Goal: Information Seeking & Learning: Learn about a topic

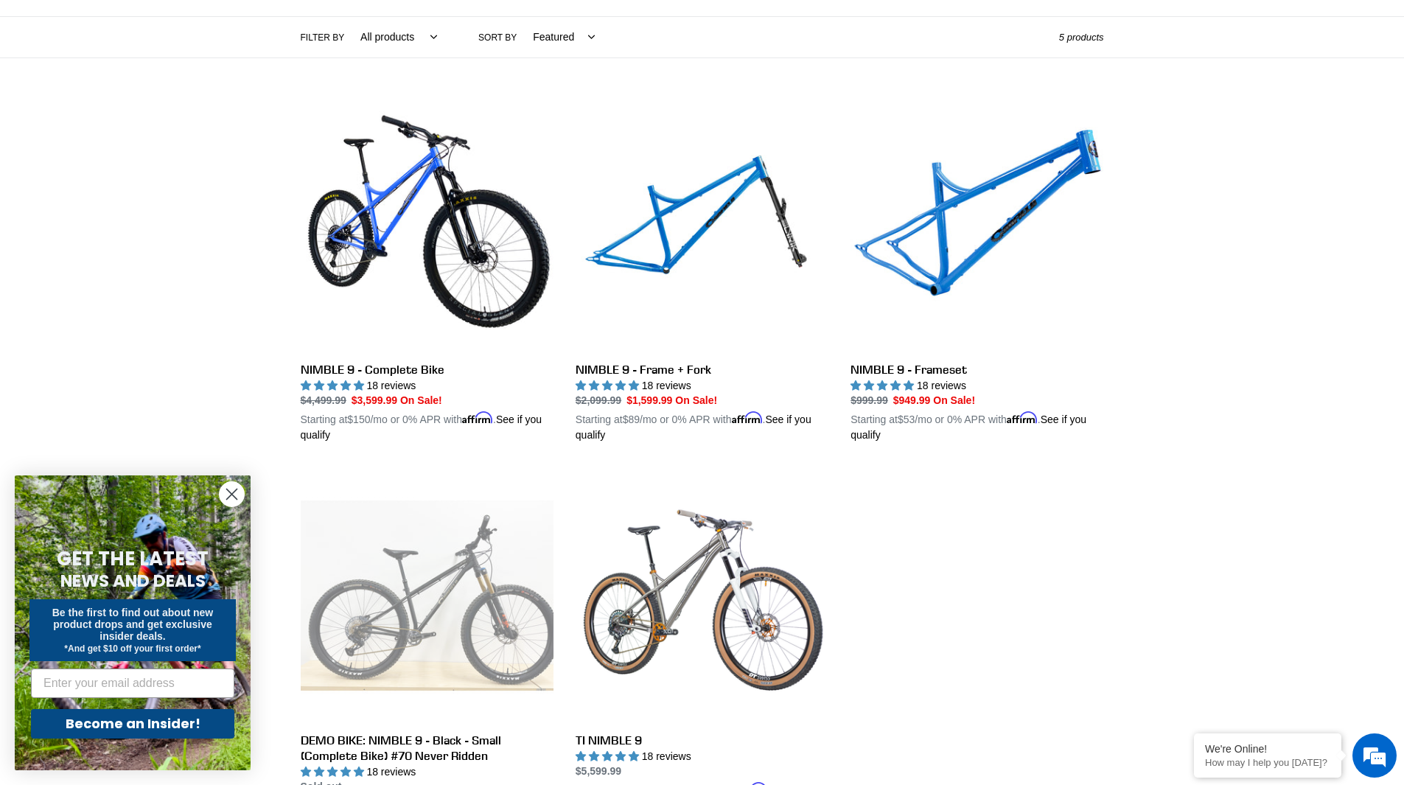
scroll to position [295, 0]
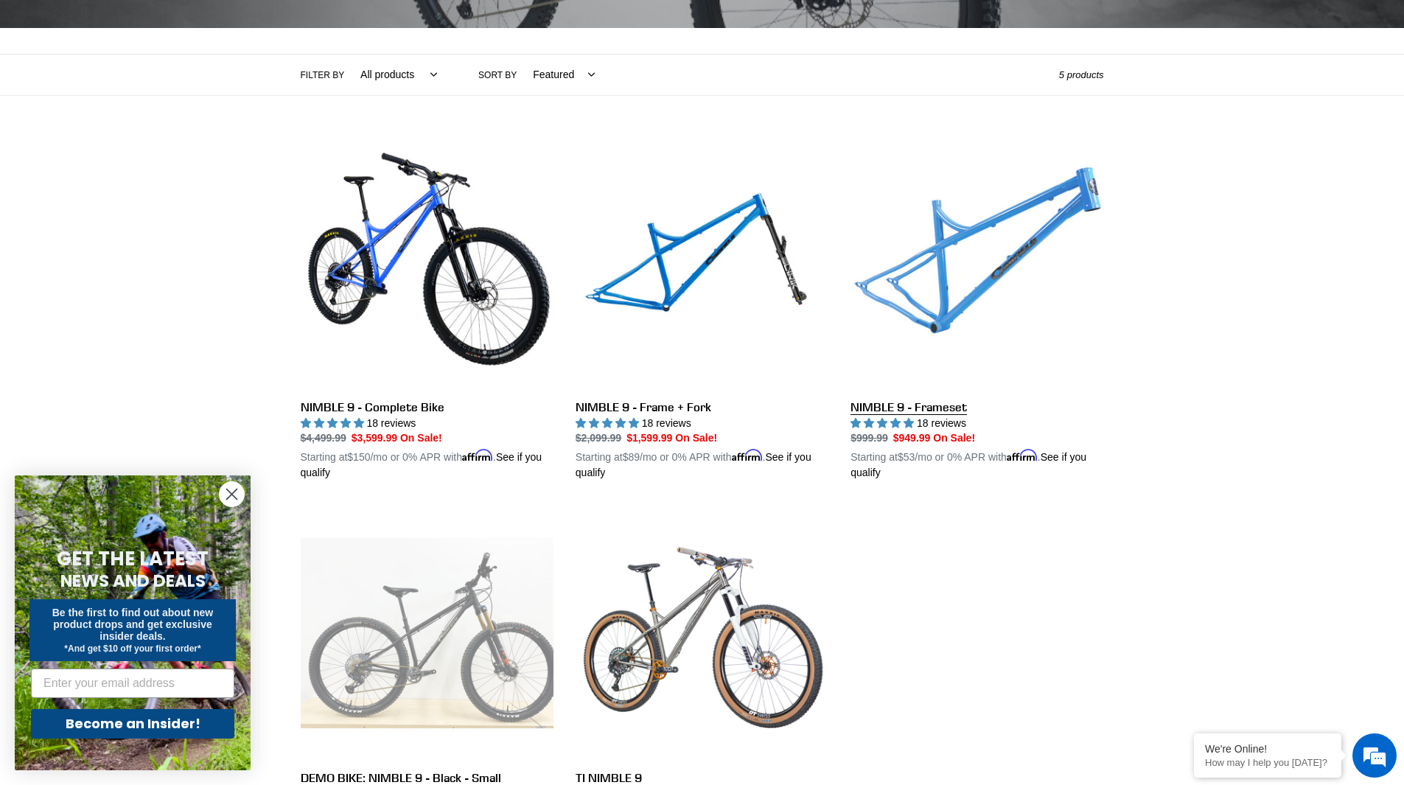
click at [916, 408] on link "NIMBLE 9 - Frameset" at bounding box center [976, 308] width 253 height 345
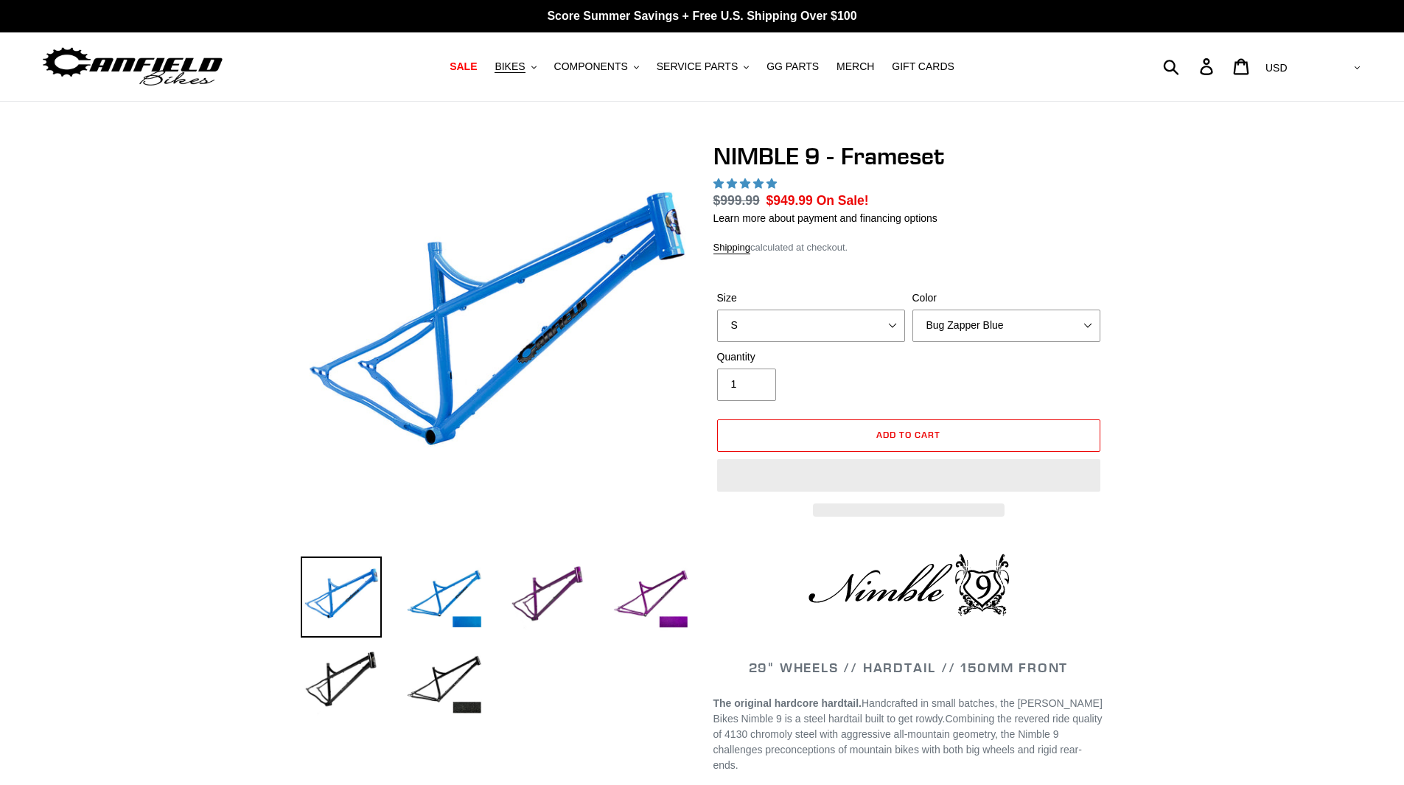
select select "highest-rating"
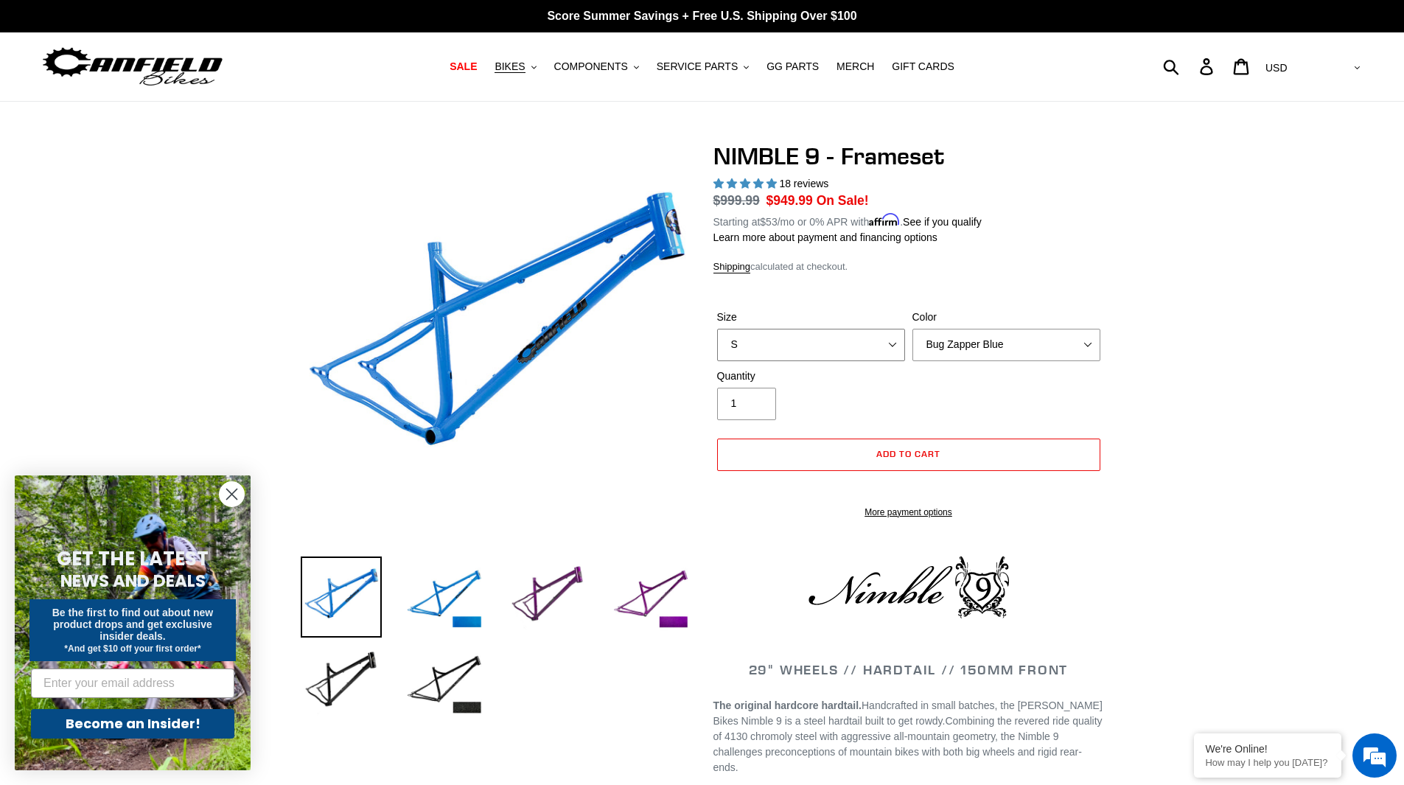
click at [891, 341] on select "S M L XL" at bounding box center [811, 345] width 188 height 32
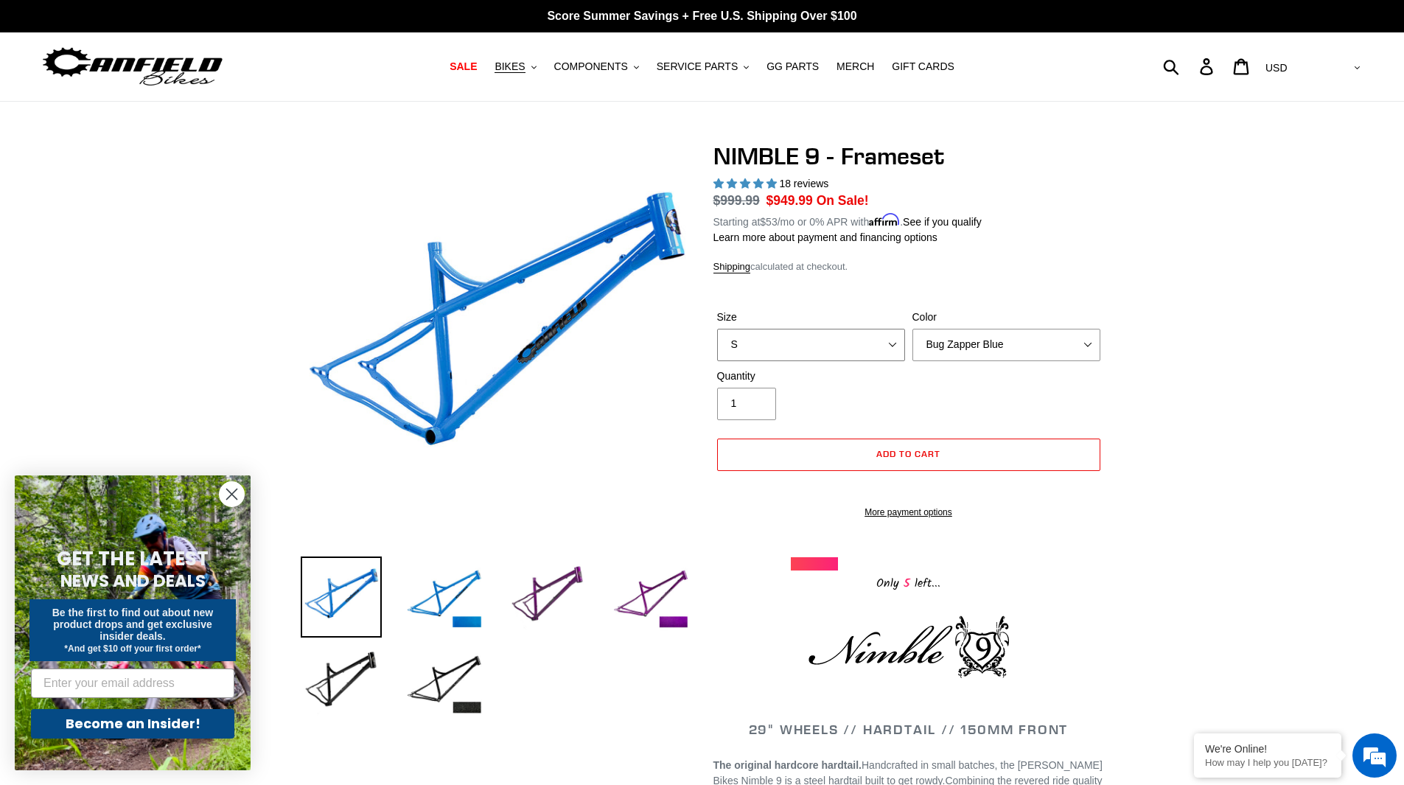
select select "L"
click at [717, 329] on select "S M L XL" at bounding box center [811, 345] width 188 height 32
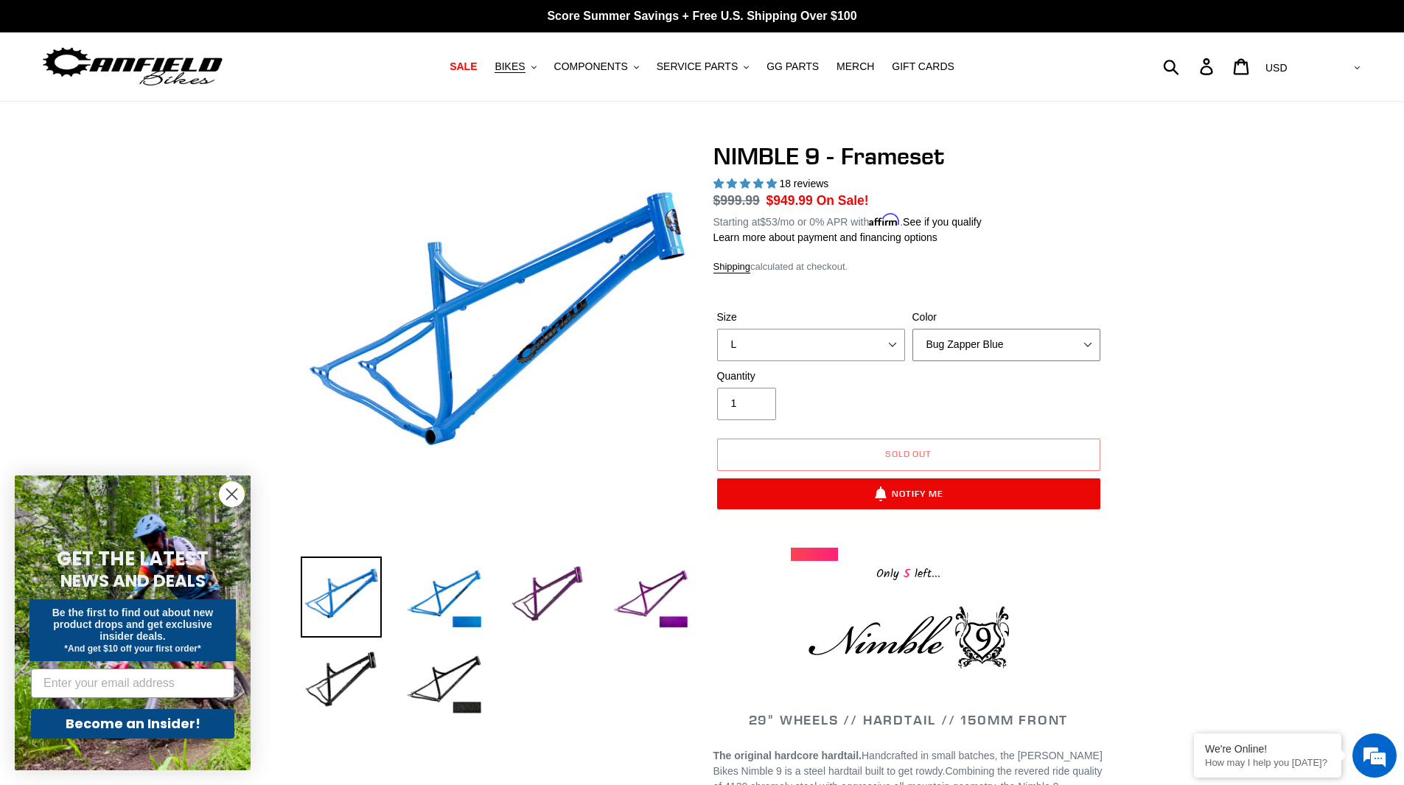
click at [1091, 346] on select "Bug Zapper Blue Purple Haze -Sold Out Galaxy Black" at bounding box center [1006, 345] width 188 height 32
select select "Galaxy Black"
click at [912, 329] on select "Bug Zapper Blue Purple Haze -Sold Out Galaxy Black" at bounding box center [1006, 345] width 188 height 32
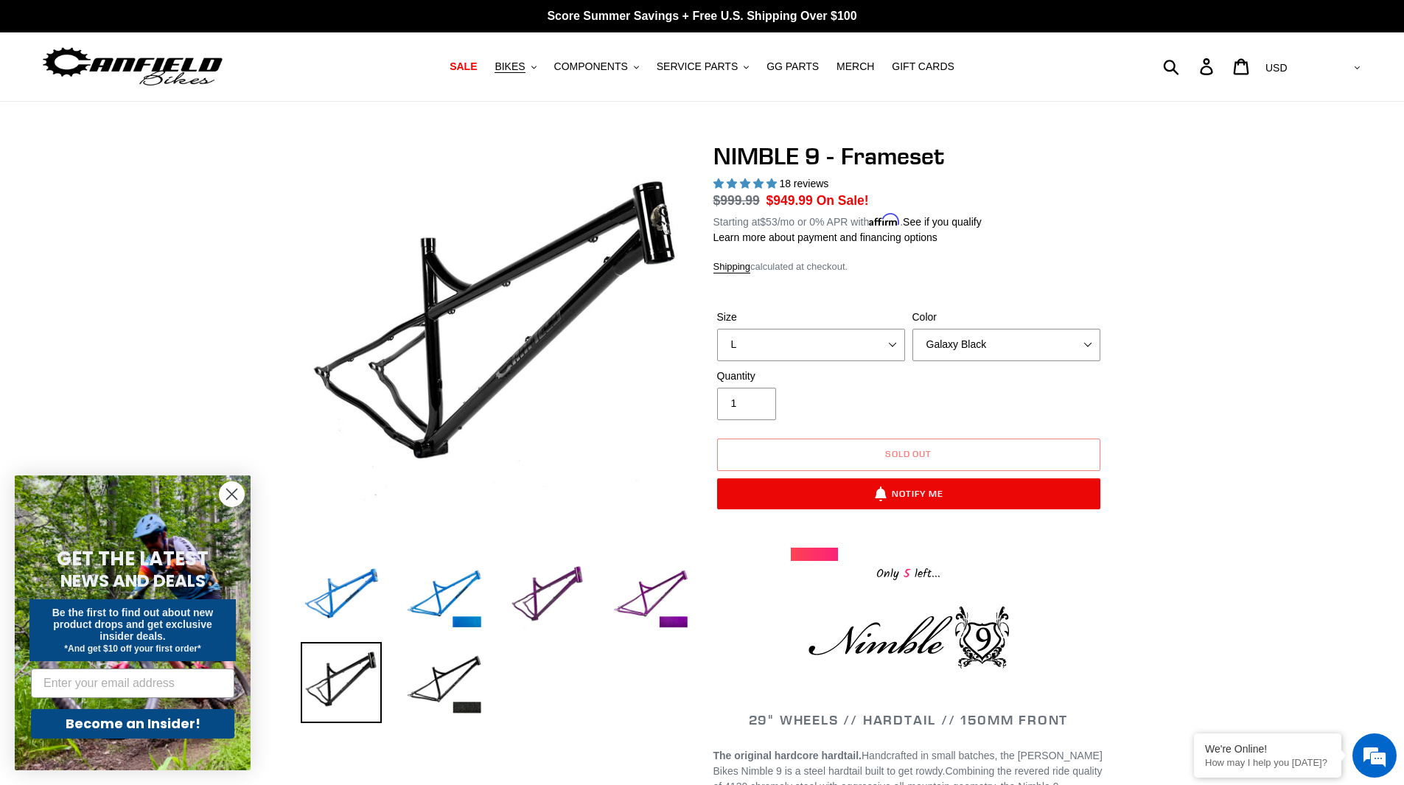
click at [234, 492] on icon "Close dialog" at bounding box center [232, 494] width 10 height 10
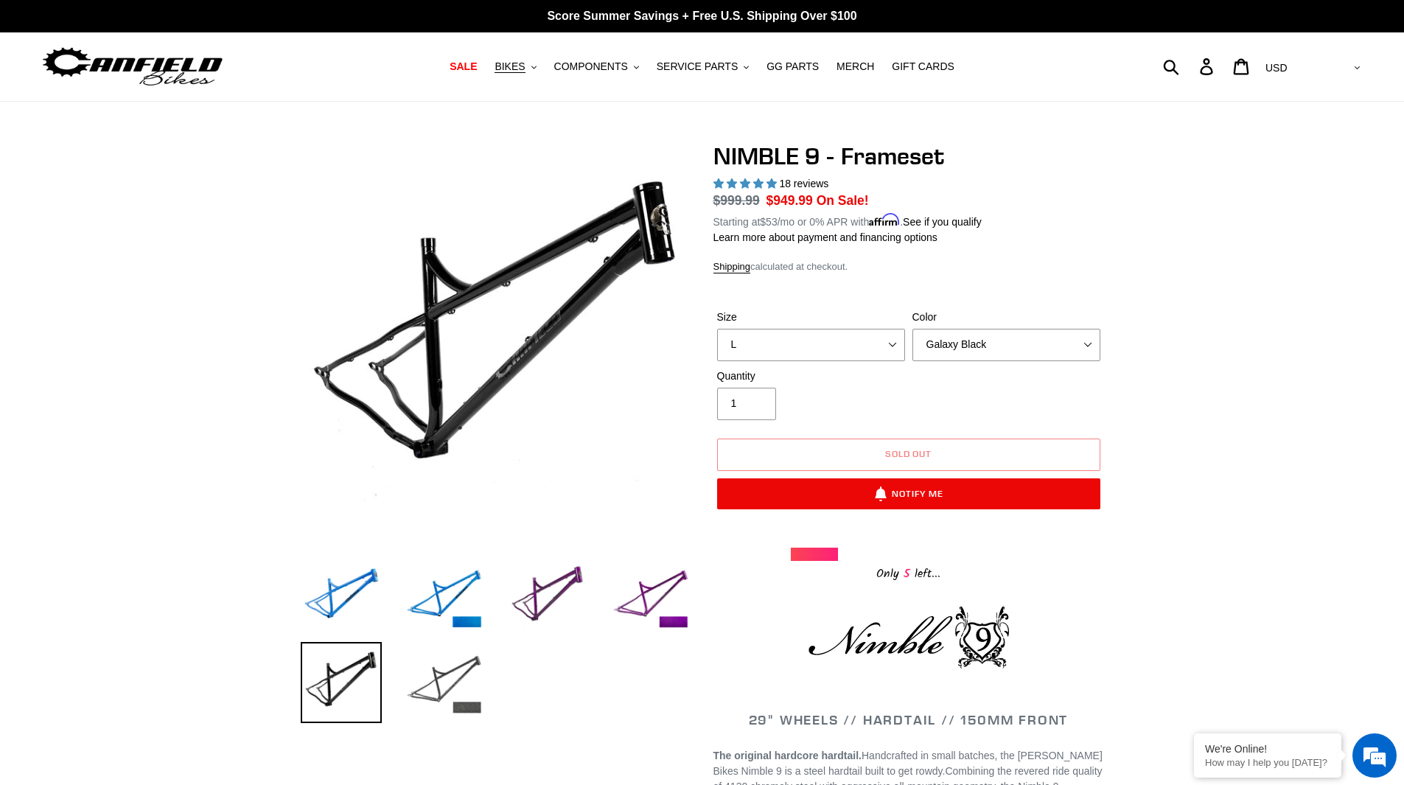
click at [438, 676] on img at bounding box center [444, 682] width 81 height 81
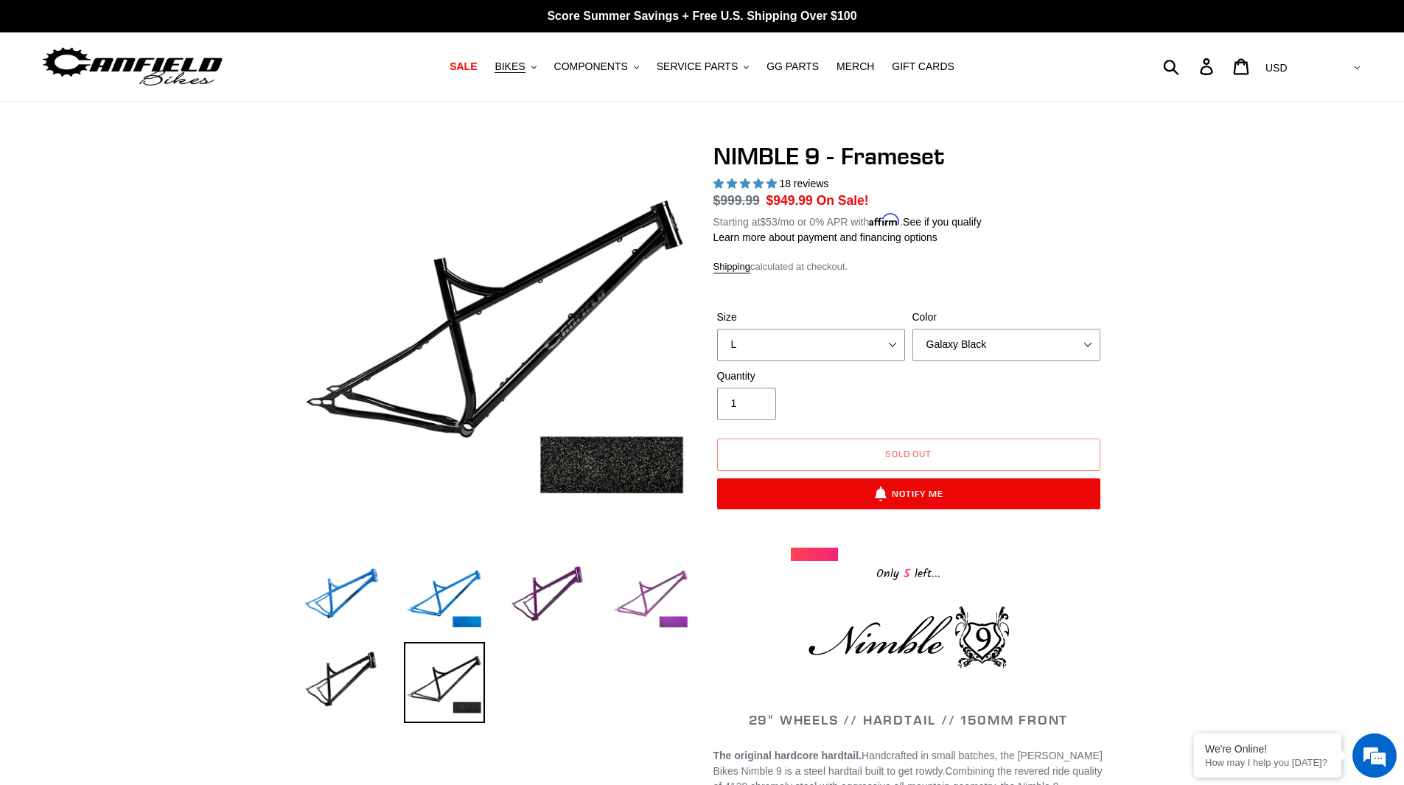
click at [675, 599] on img at bounding box center [650, 596] width 81 height 81
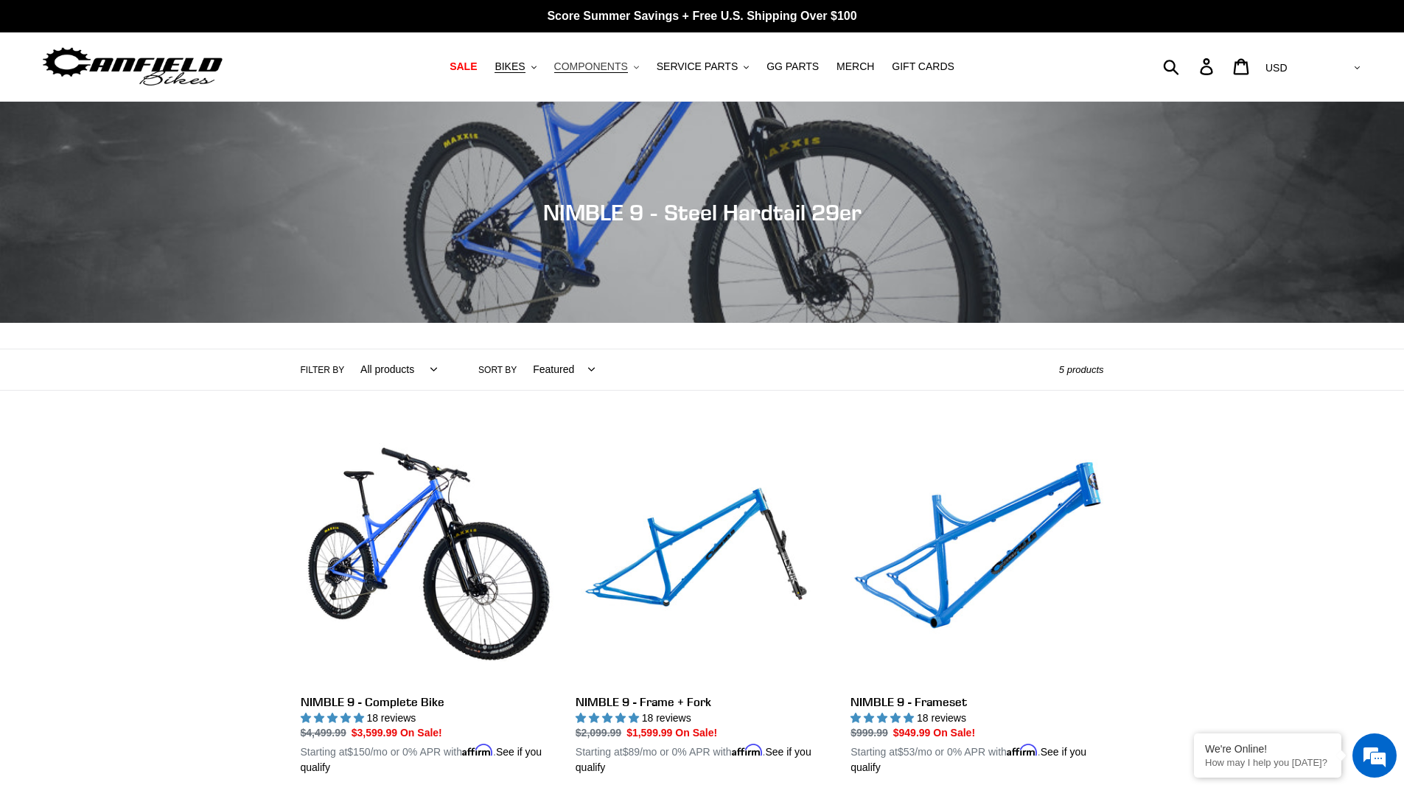
click at [625, 65] on span "COMPONENTS" at bounding box center [591, 66] width 74 height 13
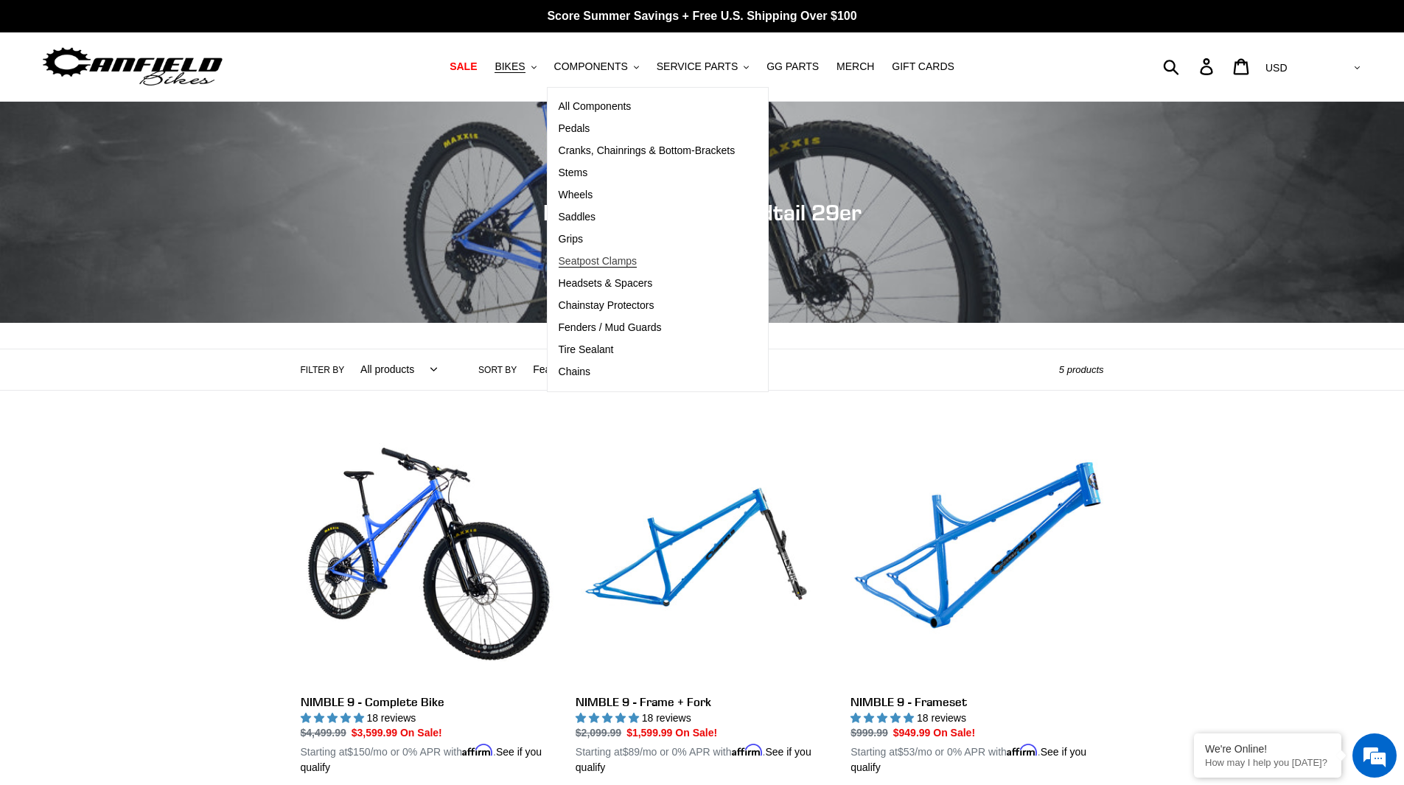
click at [632, 264] on span "Seatpost Clamps" at bounding box center [598, 261] width 79 height 13
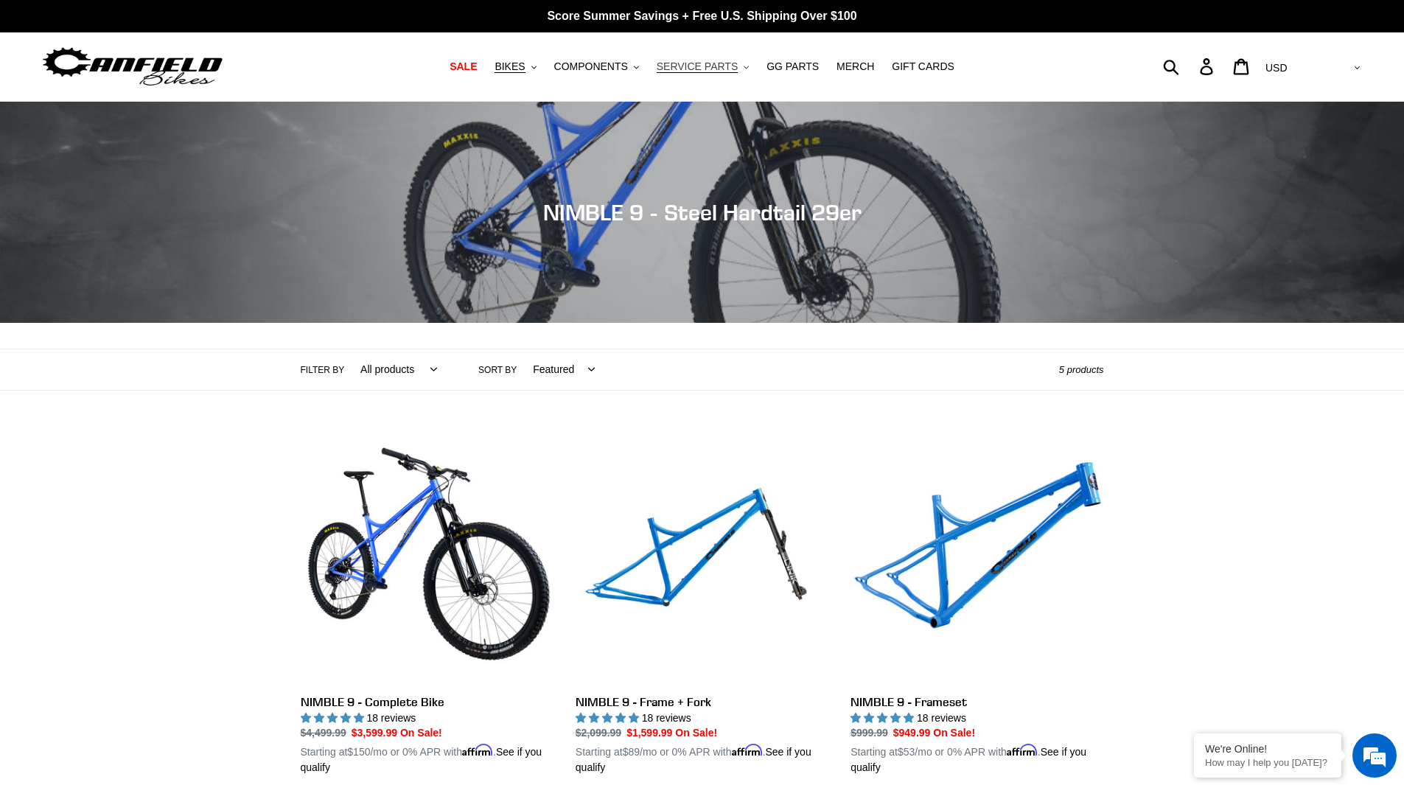
click at [735, 71] on button "SERVICE PARTS .cls-1{fill:#231f20}" at bounding box center [702, 67] width 107 height 20
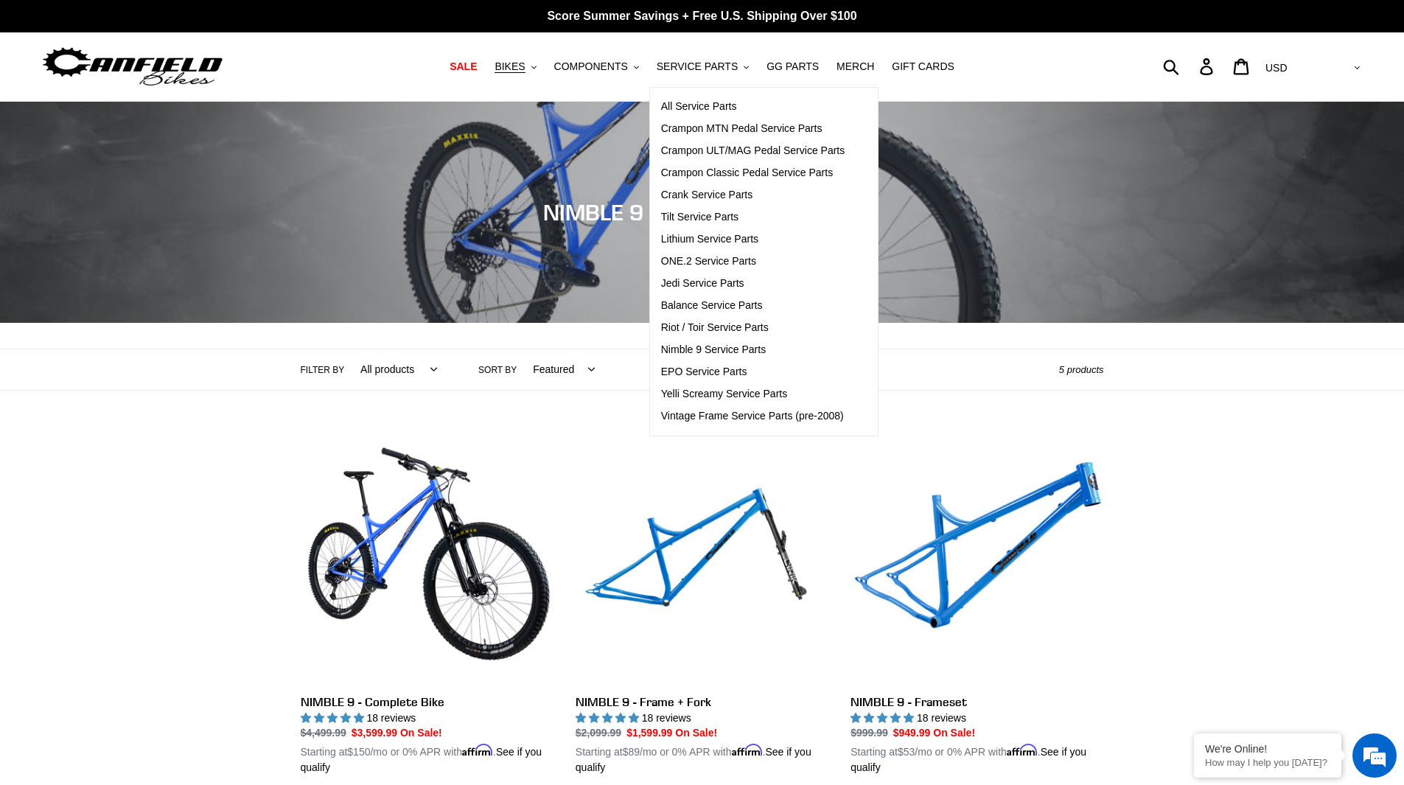
click at [954, 411] on div "Collection: NIMBLE 9 - Steel Hardtail 29er Filter by All products 29er BFCM23 B…" at bounding box center [702, 632] width 1404 height 1060
